Goal: Check status: Check status

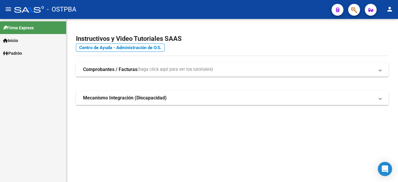
click at [25, 53] on link "Padrón" at bounding box center [33, 53] width 66 height 13
click at [21, 64] on link "Padrón Ágil" at bounding box center [33, 66] width 66 height 13
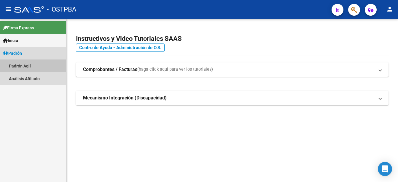
click at [21, 64] on link "Padrón Ágil" at bounding box center [33, 66] width 66 height 13
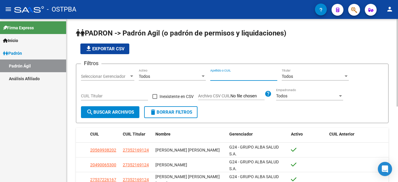
click at [211, 77] on input "Apellido o CUIL" at bounding box center [243, 76] width 67 height 5
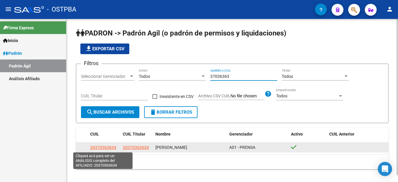
type input "37036363"
click at [97, 147] on span "20370363634" at bounding box center [103, 147] width 26 height 5
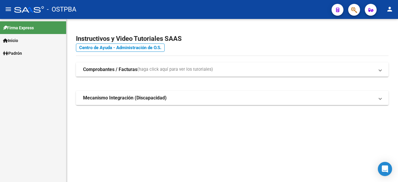
click at [18, 51] on span "Padrón" at bounding box center [12, 53] width 19 height 7
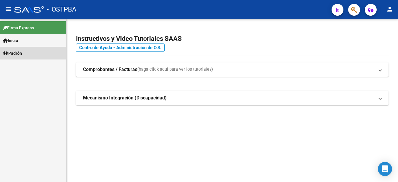
click at [20, 53] on span "Padrón" at bounding box center [12, 53] width 19 height 7
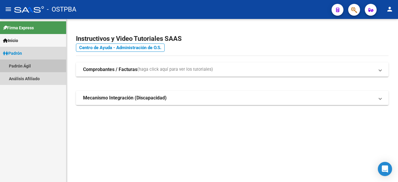
click at [23, 66] on link "Padrón Ágil" at bounding box center [33, 66] width 66 height 13
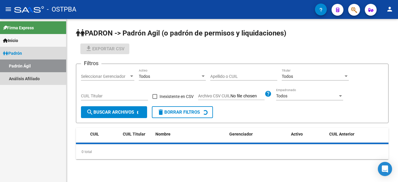
click at [23, 65] on link "Padrón Ágil" at bounding box center [33, 66] width 66 height 13
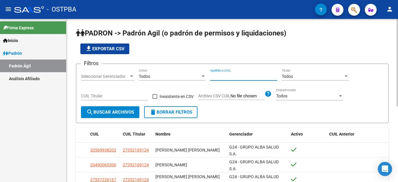
click at [211, 74] on input "Apellido o CUIL" at bounding box center [243, 76] width 67 height 5
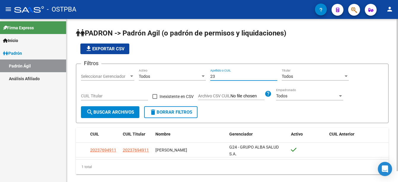
type input "2"
